Goal: Information Seeking & Learning: Learn about a topic

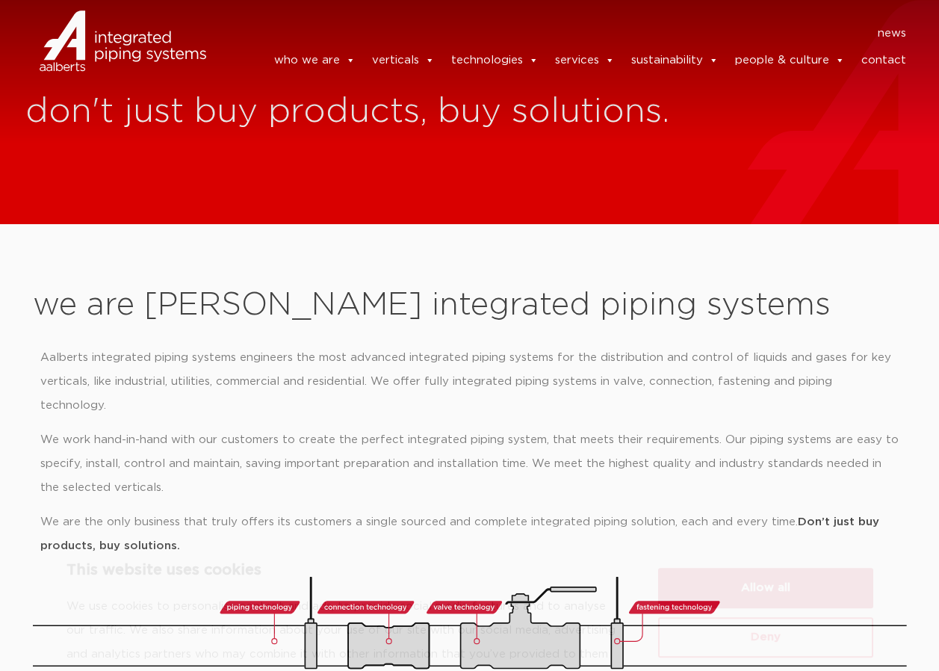
click at [773, 520] on button "Allow all" at bounding box center [765, 522] width 215 height 40
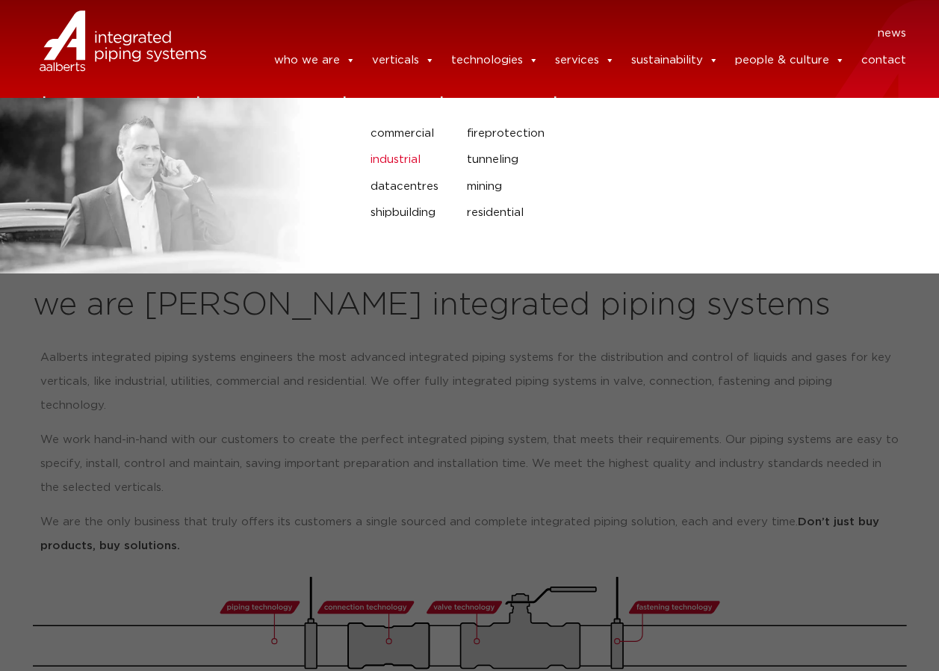
click at [403, 155] on link "industrial" at bounding box center [408, 159] width 74 height 19
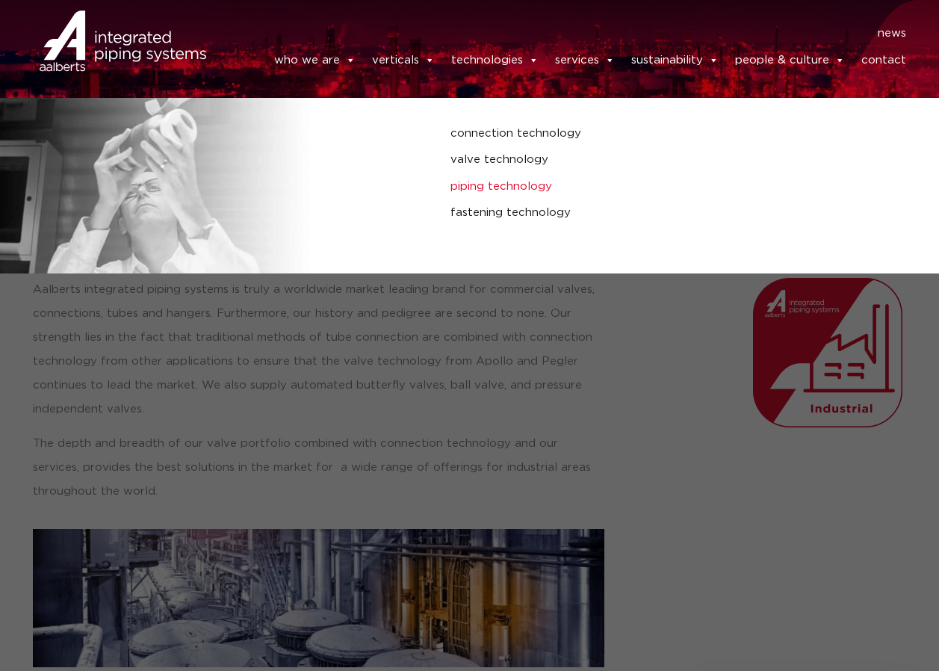
click at [530, 190] on link "piping technology" at bounding box center [627, 186] width 353 height 19
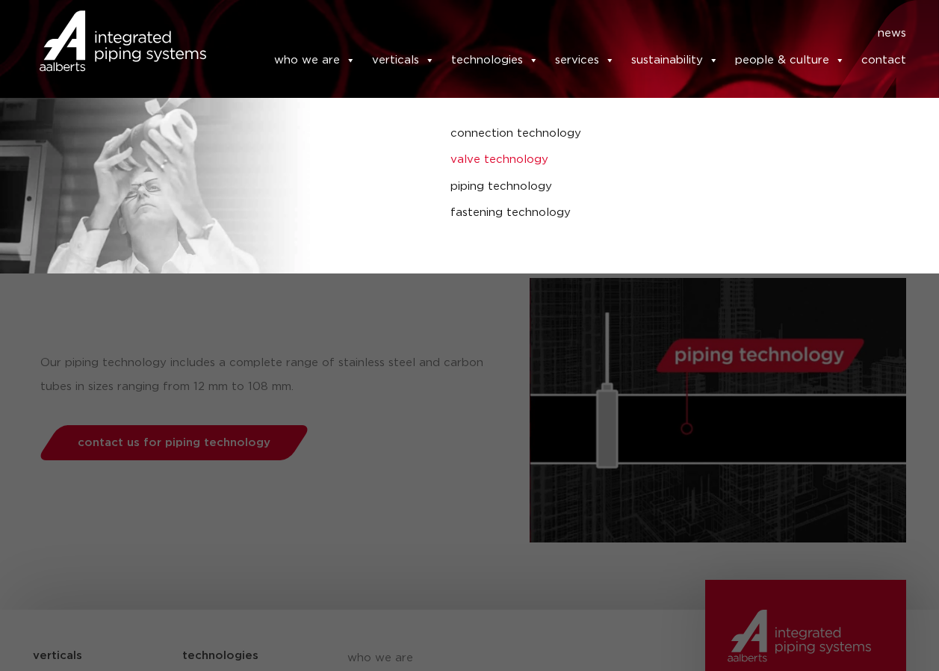
click at [503, 152] on link "valve technology" at bounding box center [627, 159] width 353 height 19
